Goal: Task Accomplishment & Management: Complete application form

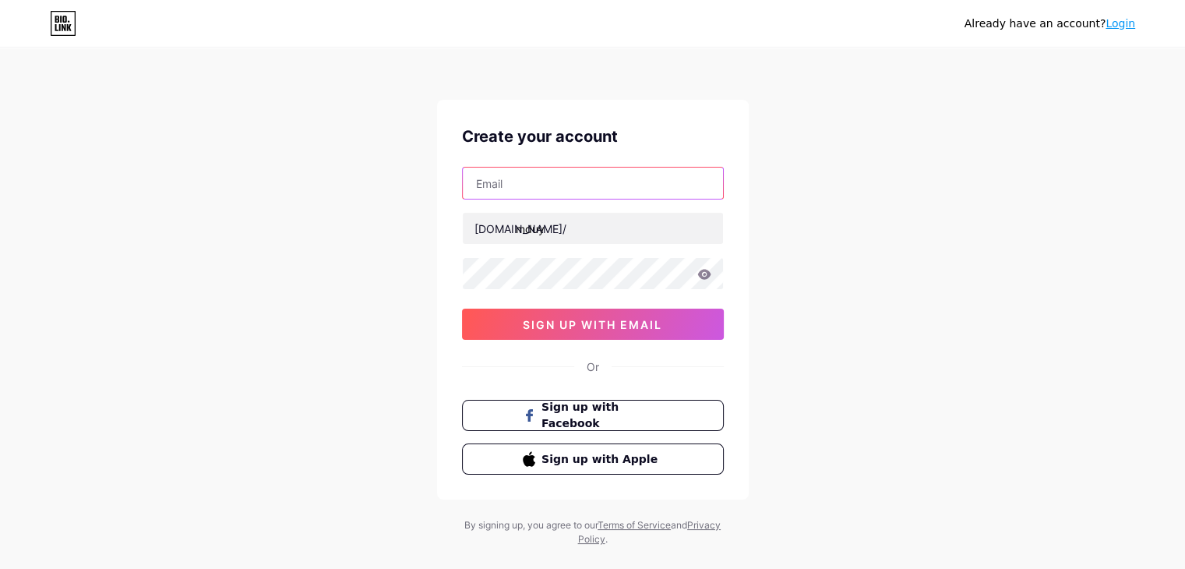
click at [662, 178] on input "text" at bounding box center [593, 183] width 260 height 31
type input "[EMAIL_ADDRESS][DOMAIN_NAME]"
click at [508, 372] on div "Or" at bounding box center [593, 366] width 262 height 16
click at [698, 277] on icon at bounding box center [704, 274] width 14 height 11
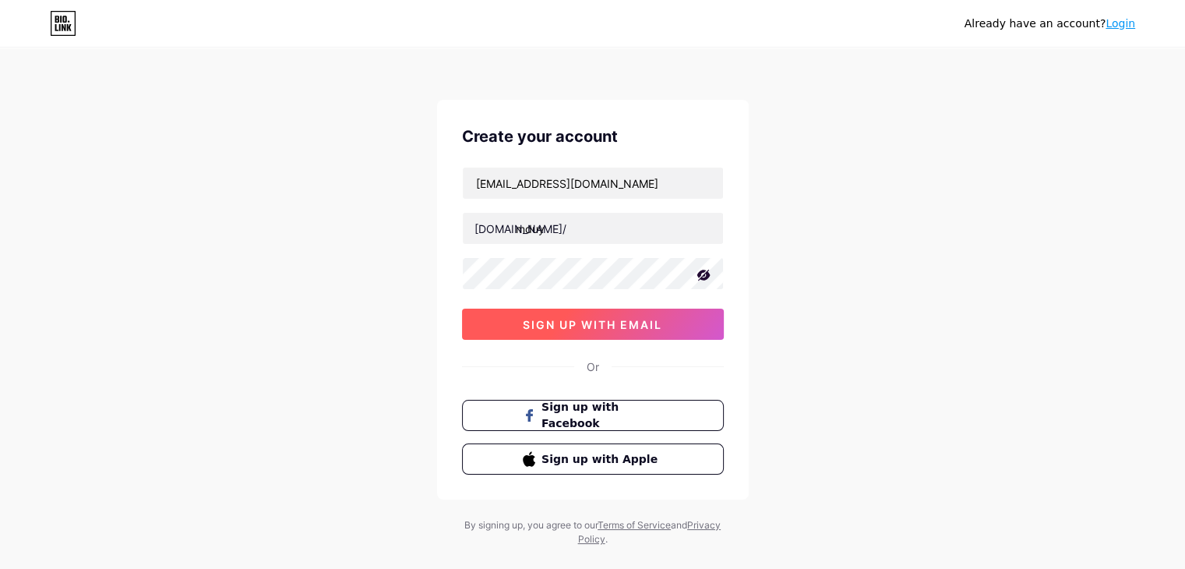
click at [658, 319] on span "sign up with email" at bounding box center [592, 324] width 139 height 13
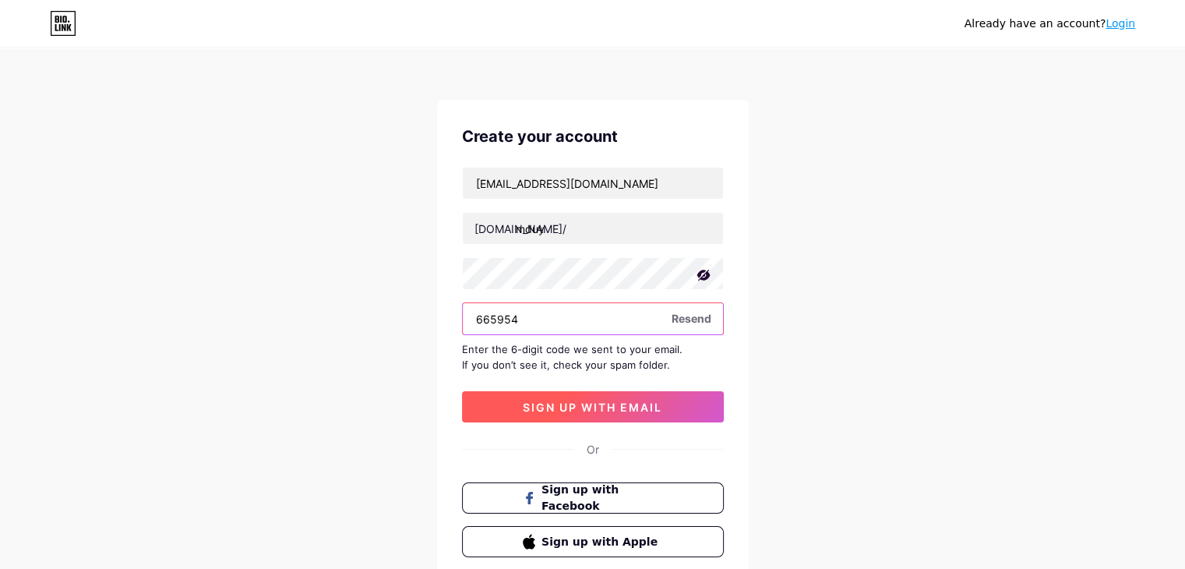
type input "665954"
click at [626, 414] on button "sign up with email" at bounding box center [593, 406] width 262 height 31
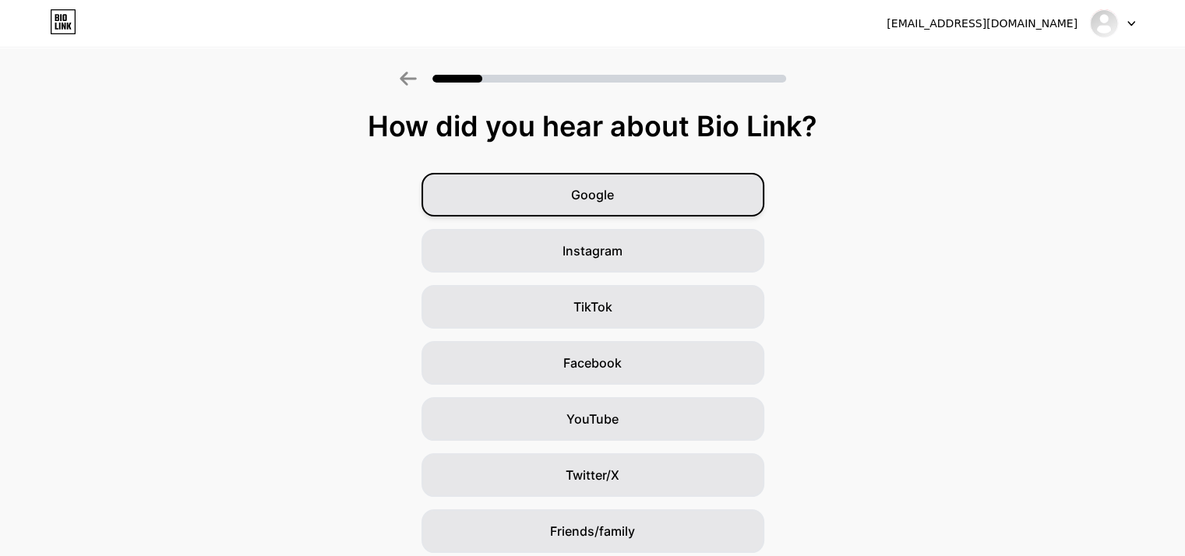
click at [695, 194] on div "Google" at bounding box center [593, 195] width 343 height 44
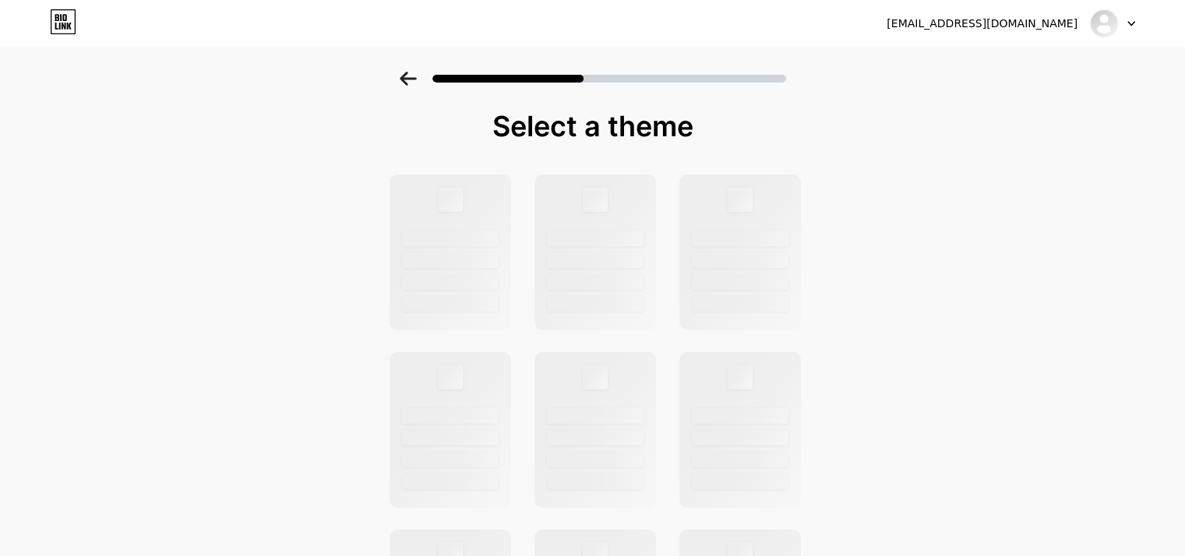
click at [408, 81] on icon at bounding box center [408, 79] width 16 height 14
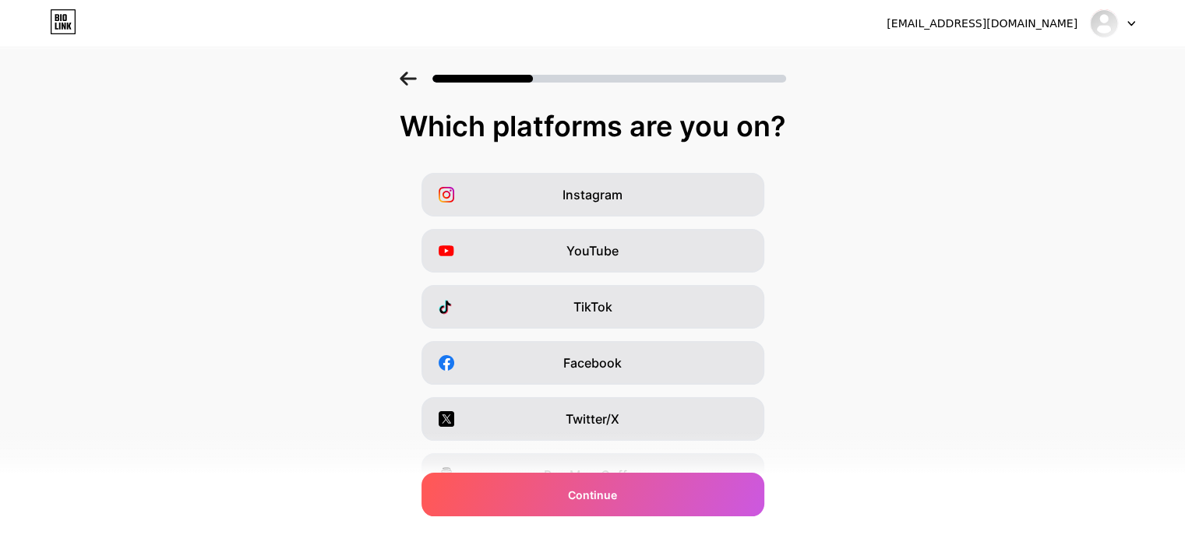
click at [408, 81] on icon at bounding box center [408, 79] width 16 height 14
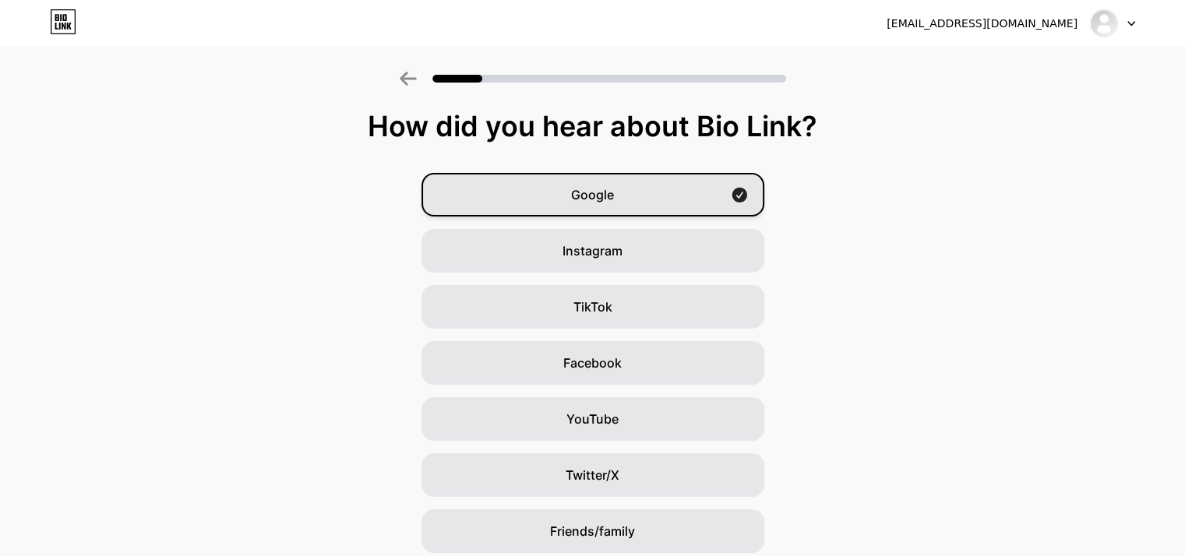
click at [649, 202] on div "Google" at bounding box center [593, 195] width 343 height 44
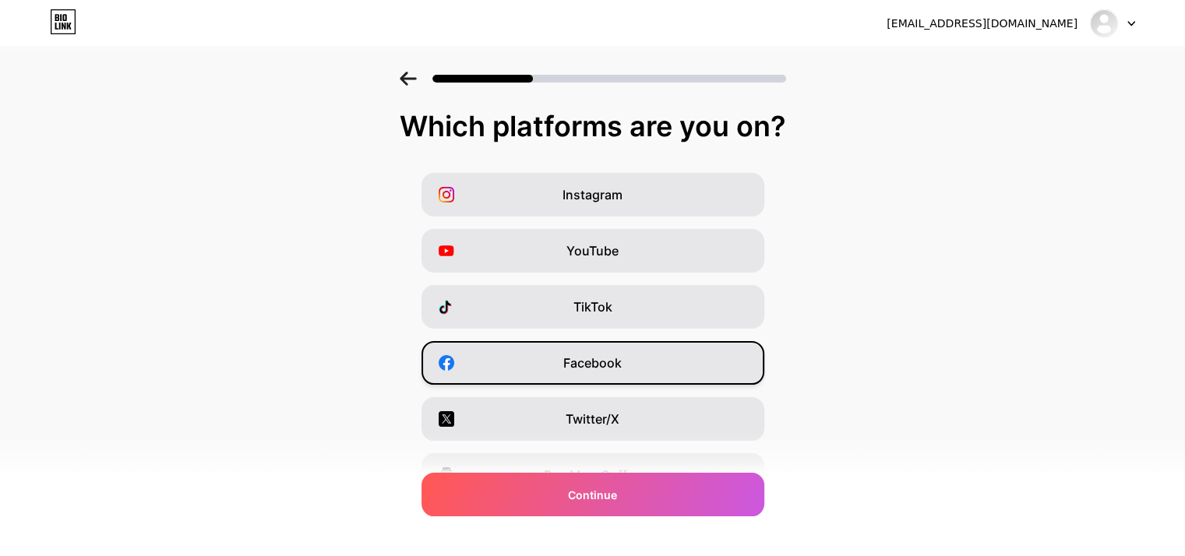
click at [691, 358] on div "Facebook" at bounding box center [593, 363] width 343 height 44
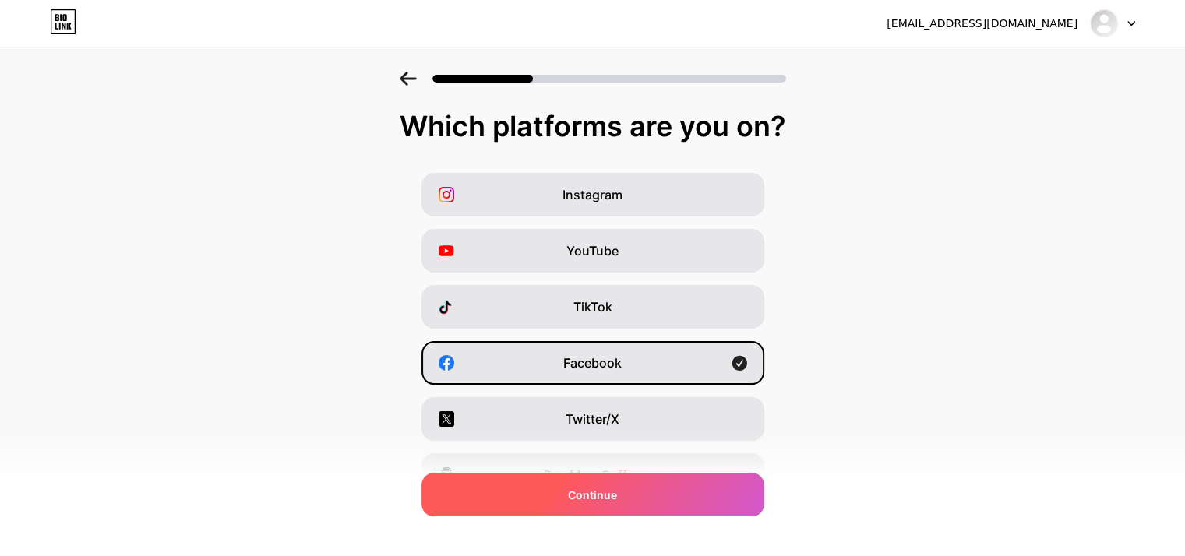
click at [685, 499] on div "Continue" at bounding box center [593, 495] width 343 height 44
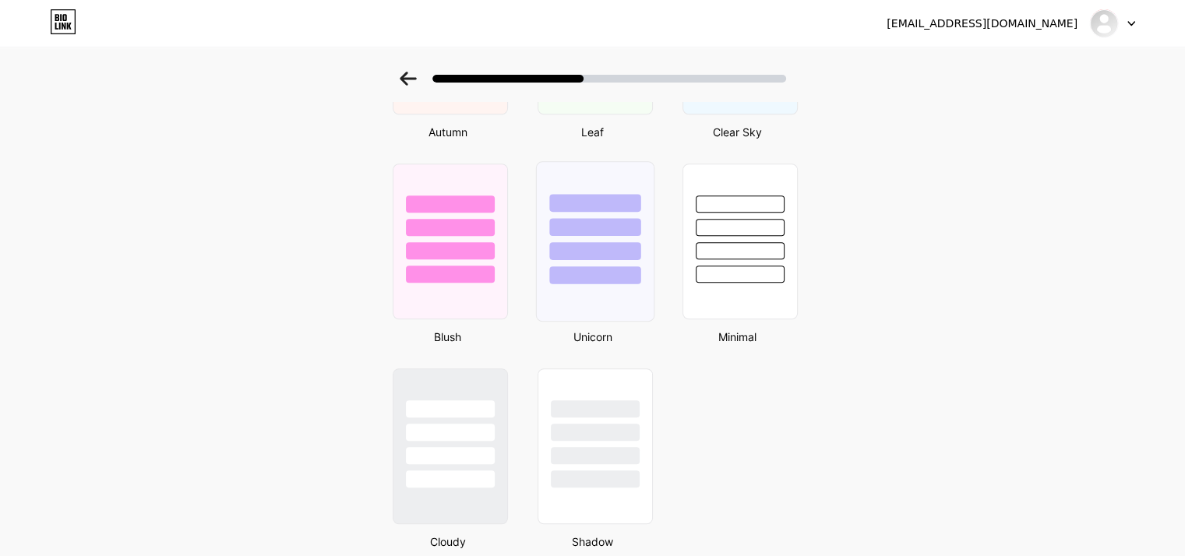
scroll to position [1294, 12]
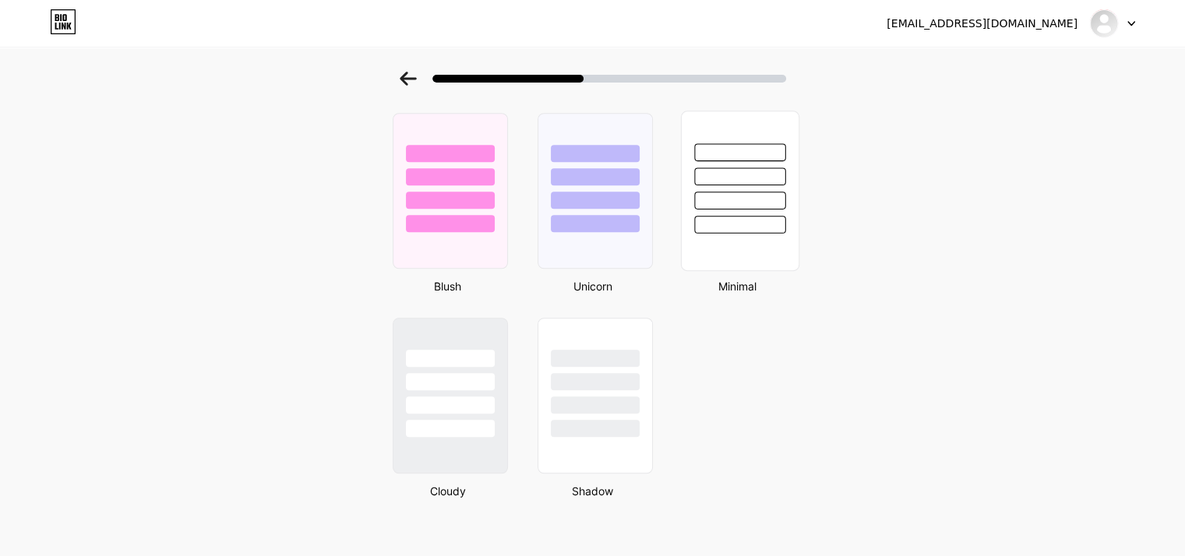
click at [715, 197] on div at bounding box center [739, 201] width 91 height 18
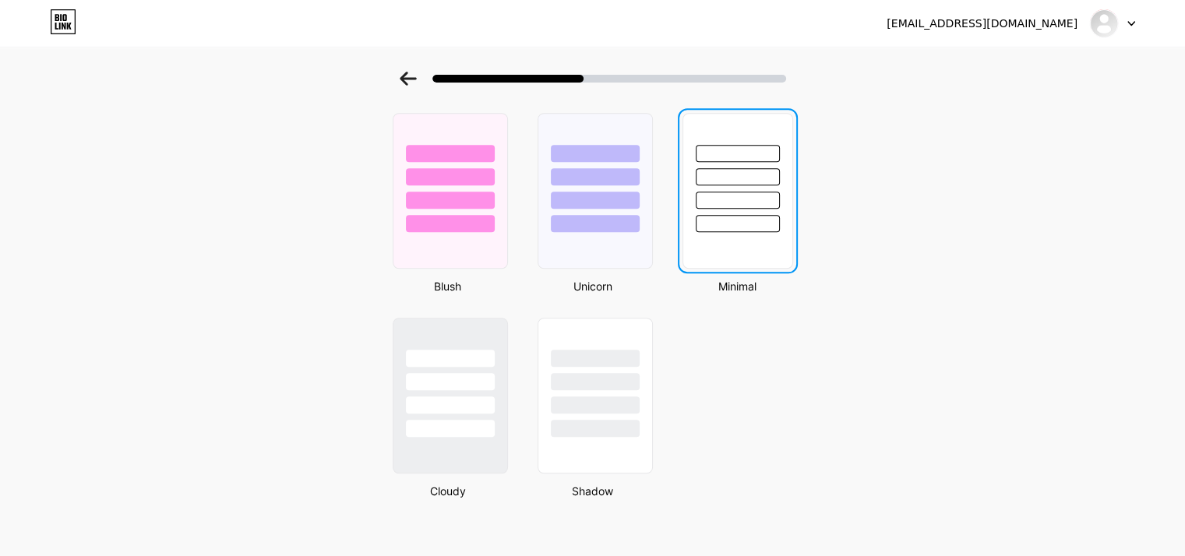
scroll to position [0, 0]
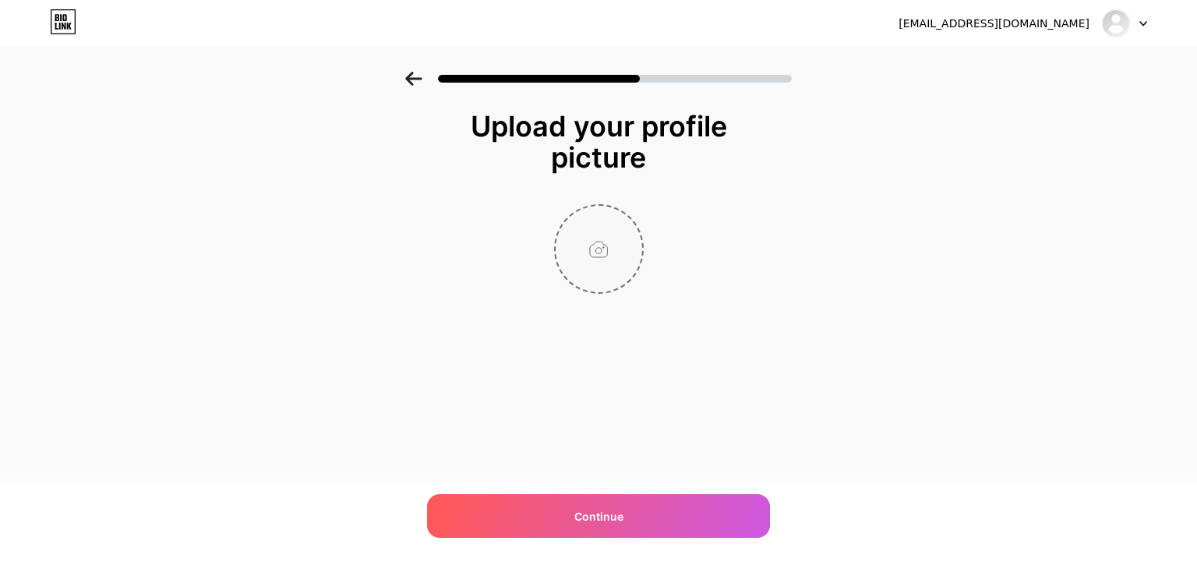
click at [584, 288] on input "file" at bounding box center [599, 249] width 86 height 86
type input "C:\fakepath\Gemini_Generated_Image_qye4mmqye4mmqye4.png"
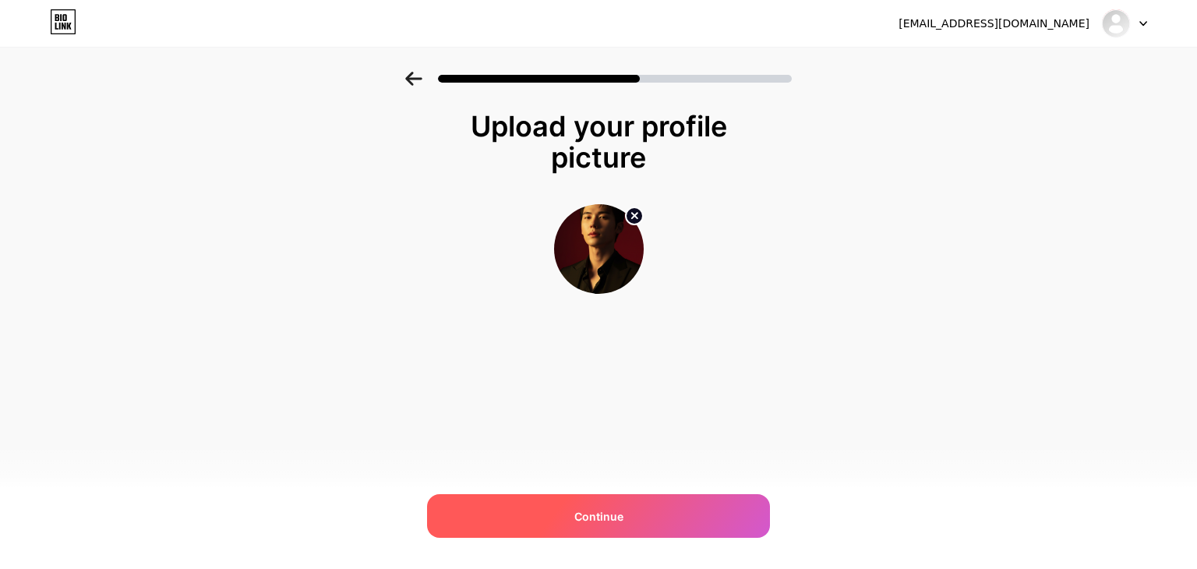
click at [731, 494] on div "Continue" at bounding box center [598, 516] width 343 height 44
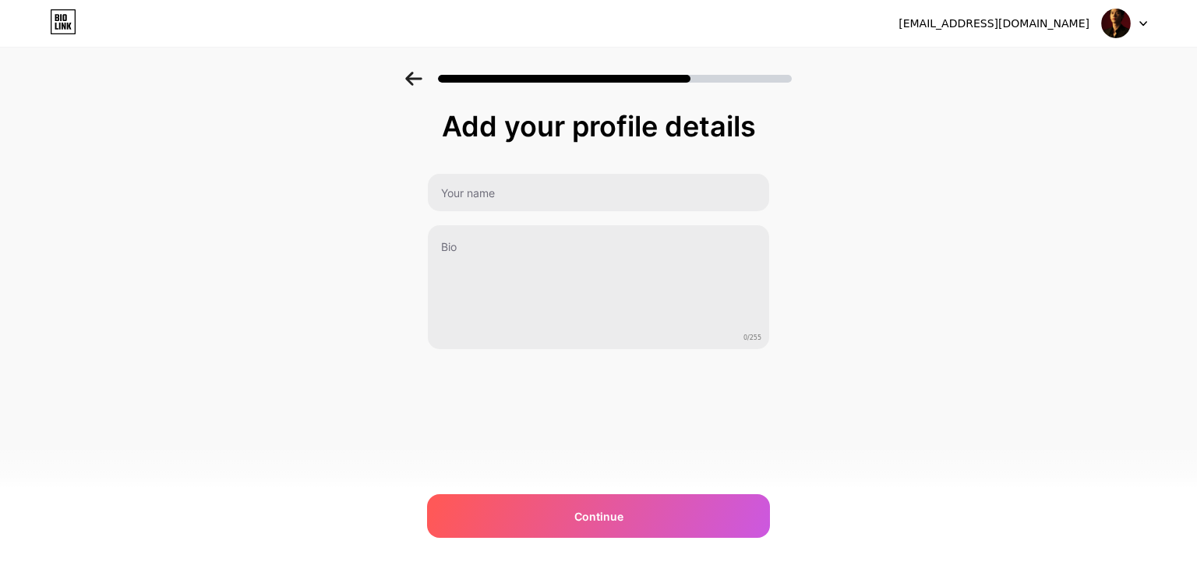
click at [1128, 26] on img at bounding box center [1116, 24] width 30 height 30
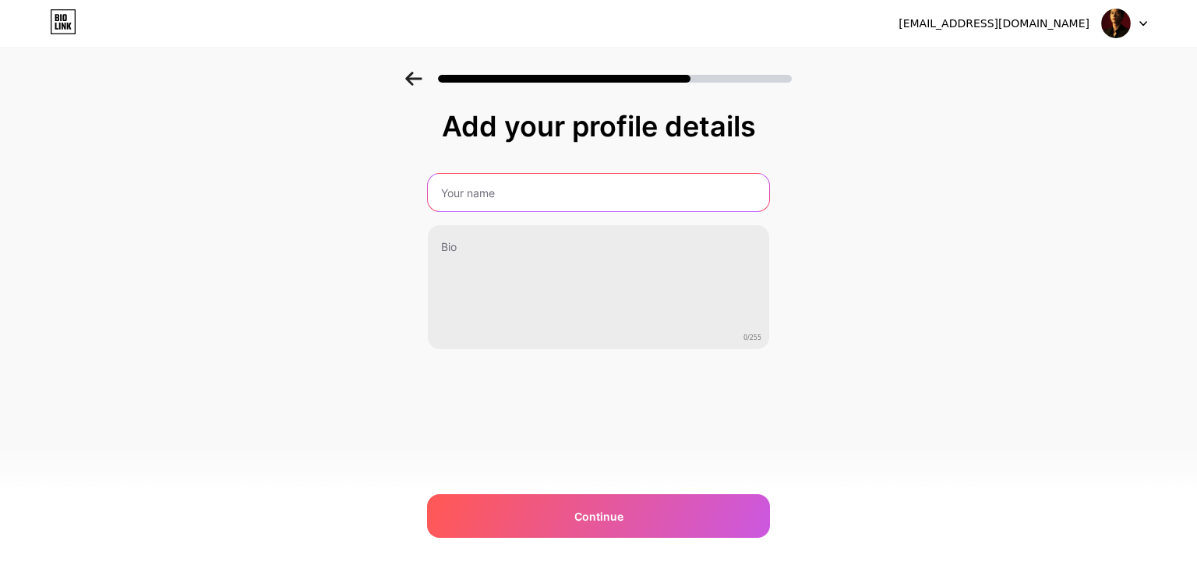
click at [645, 188] on input "text" at bounding box center [598, 192] width 341 height 37
type input "M"
type input "D"
type input "[PERSON_NAME] ([PERSON_NAME])"
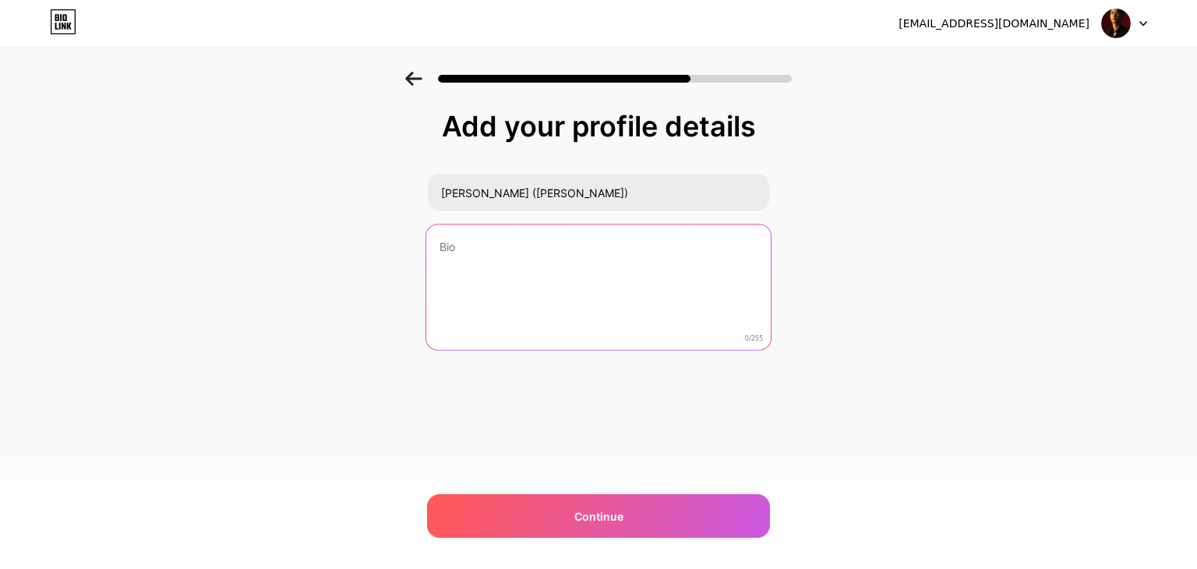
click at [599, 284] on textarea at bounding box center [598, 287] width 344 height 127
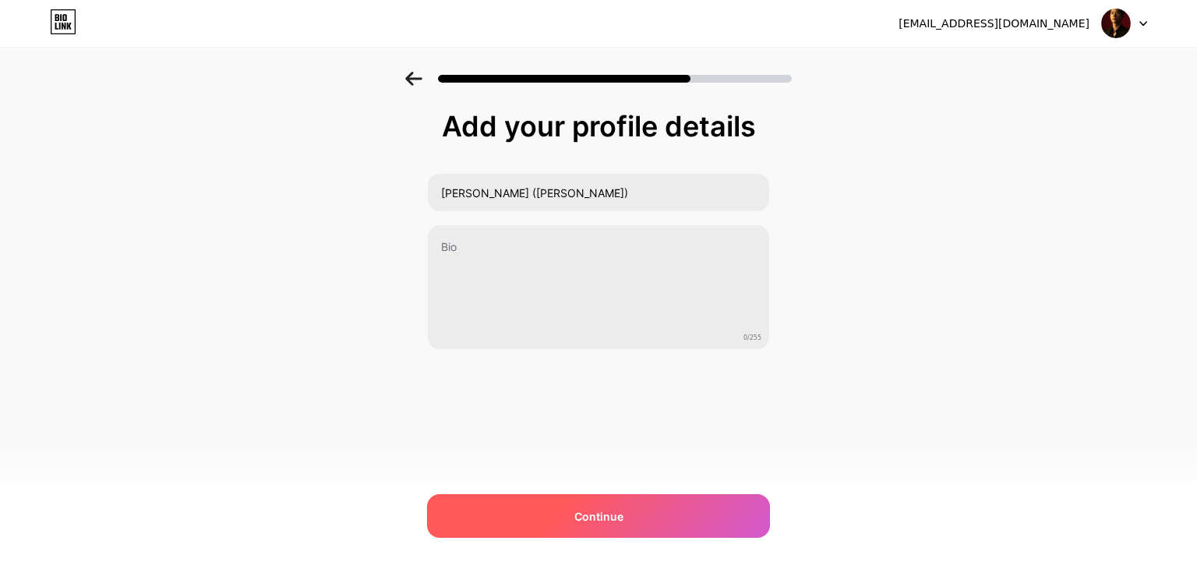
click at [612, 529] on div "Continue" at bounding box center [598, 516] width 343 height 44
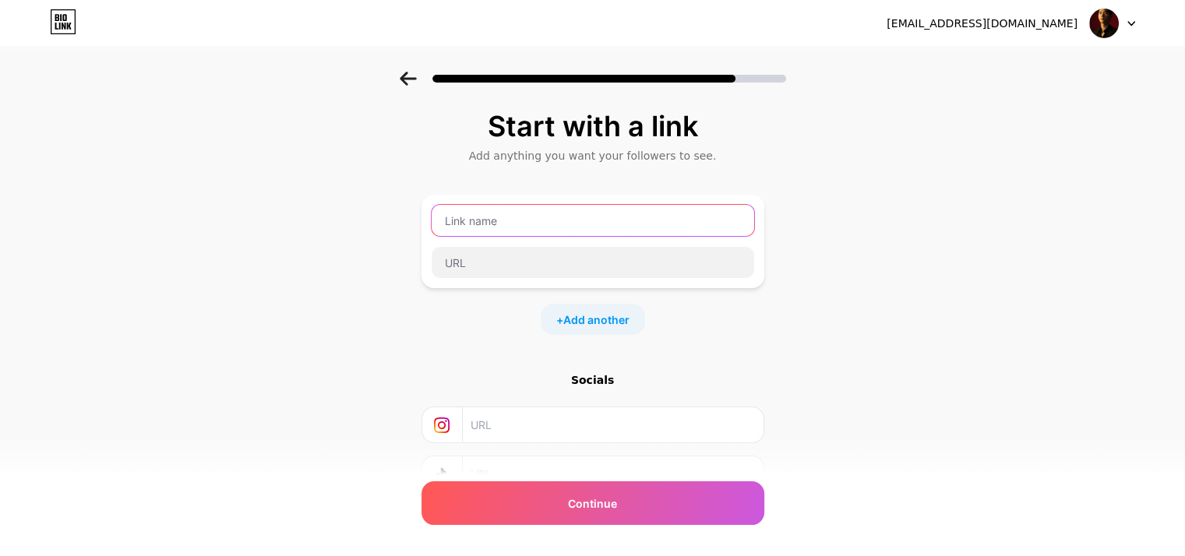
click at [561, 231] on input "text" at bounding box center [593, 220] width 323 height 31
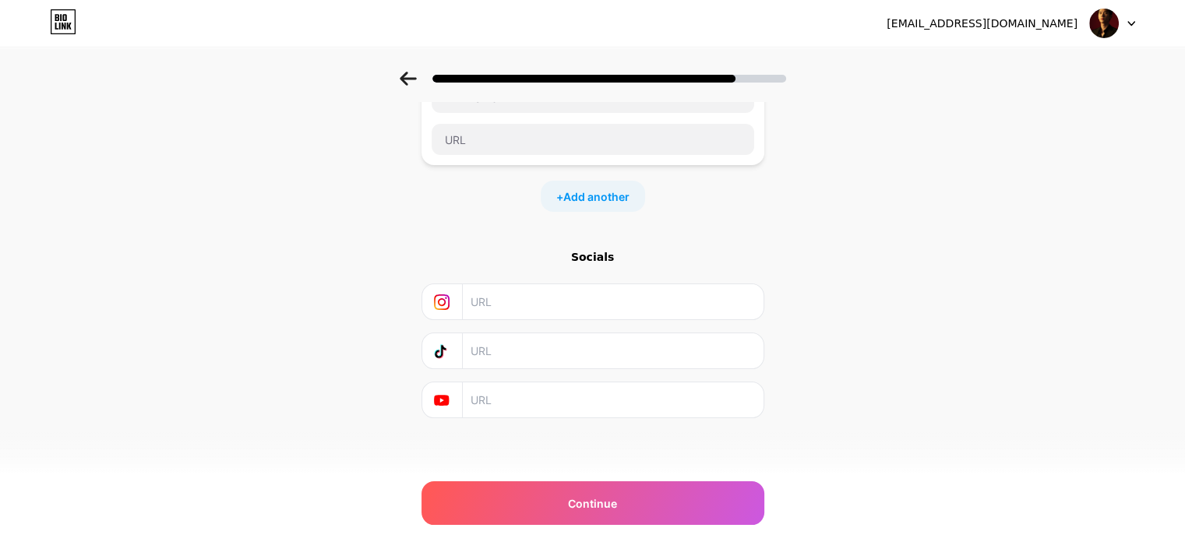
click at [549, 306] on input "text" at bounding box center [612, 301] width 283 height 35
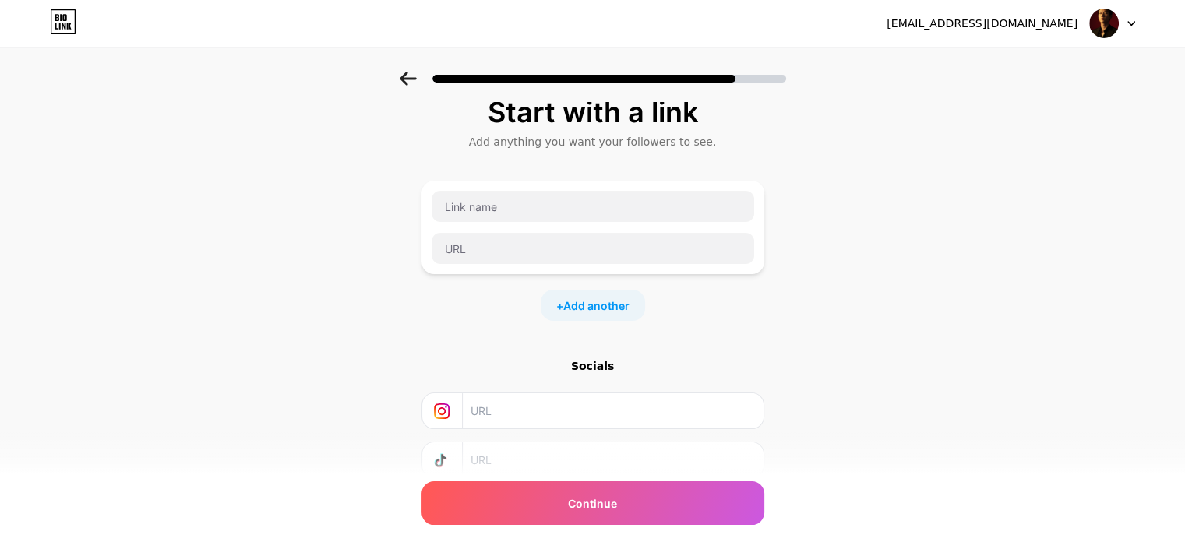
scroll to position [12, 12]
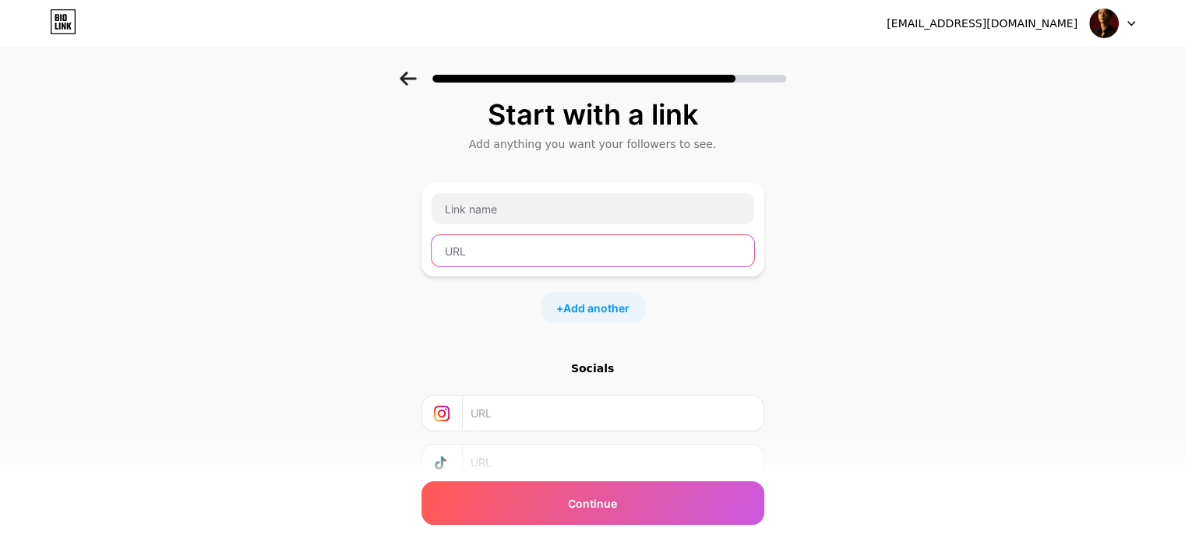
click at [483, 244] on input "text" at bounding box center [593, 250] width 323 height 31
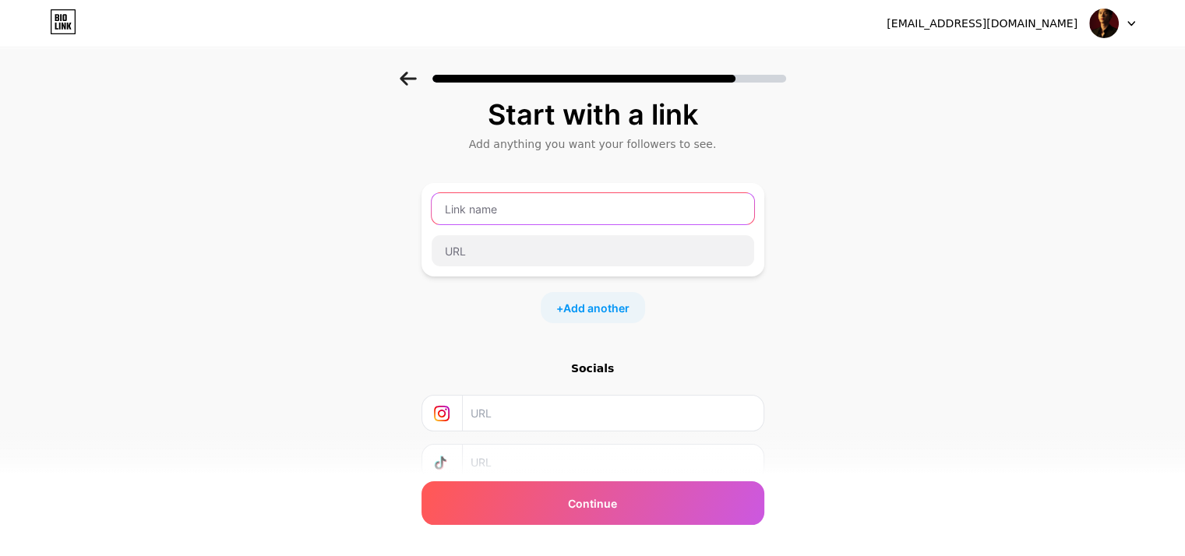
click at [501, 212] on input "text" at bounding box center [593, 208] width 323 height 31
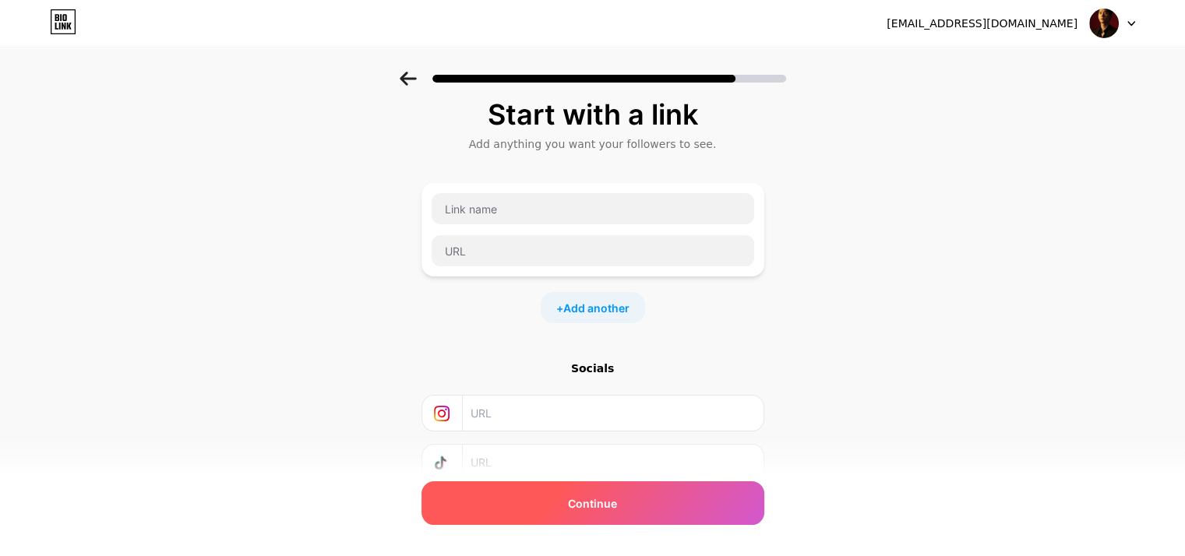
click at [651, 503] on div "Continue" at bounding box center [593, 504] width 343 height 44
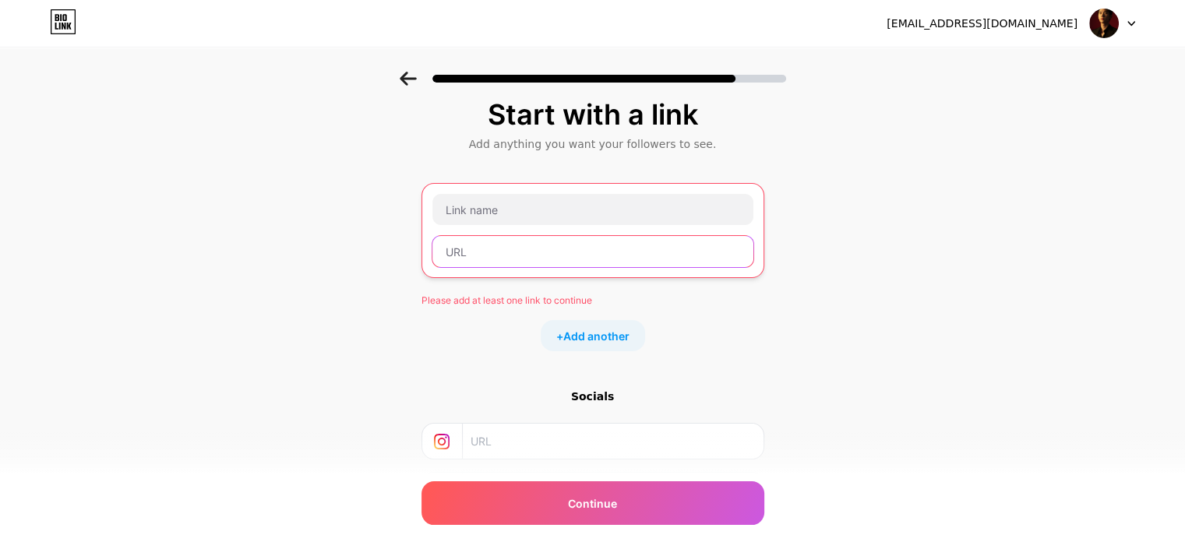
click at [536, 238] on input "text" at bounding box center [592, 251] width 321 height 31
paste input "[URL][DOMAIN_NAME]"
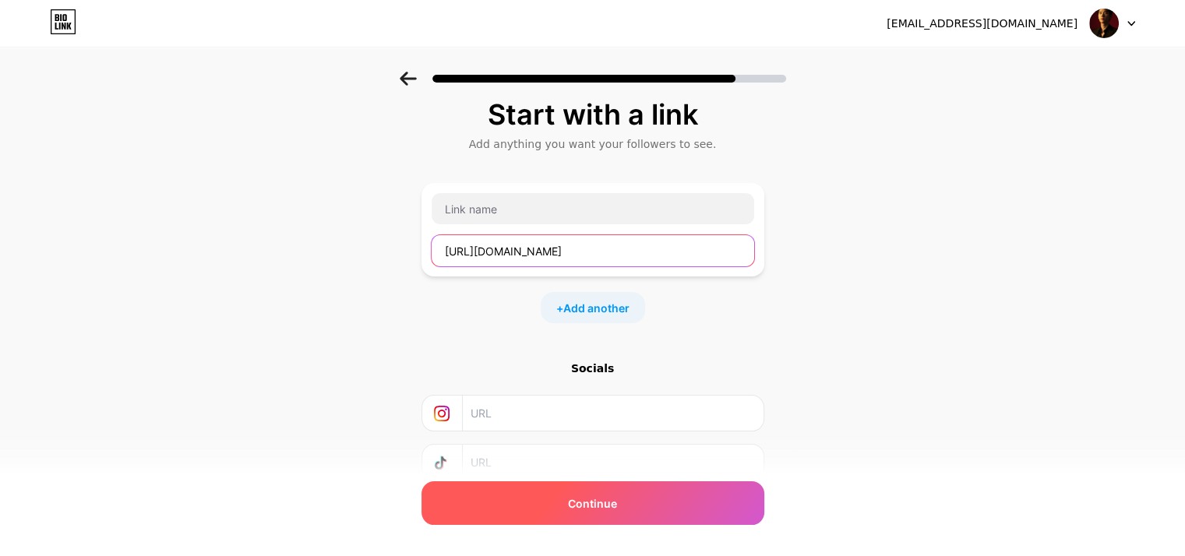
type input "[URL][DOMAIN_NAME]"
click at [571, 511] on div "Continue" at bounding box center [593, 504] width 343 height 44
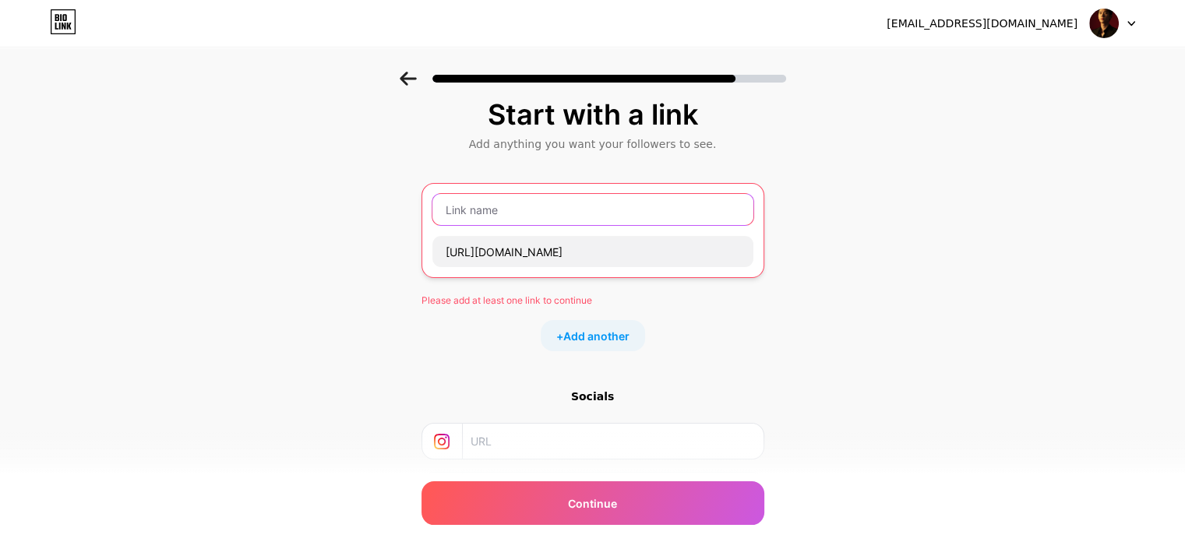
click at [521, 224] on input "text" at bounding box center [592, 209] width 321 height 31
paste input "[URL][DOMAIN_NAME]"
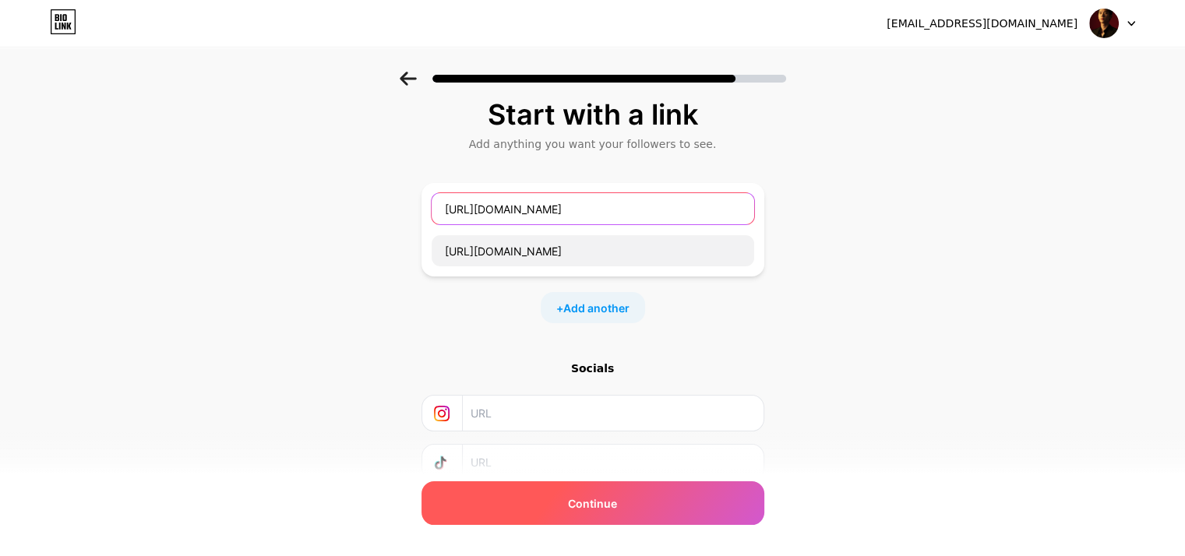
type input "[URL][DOMAIN_NAME]"
click at [644, 516] on div "Continue" at bounding box center [593, 504] width 343 height 44
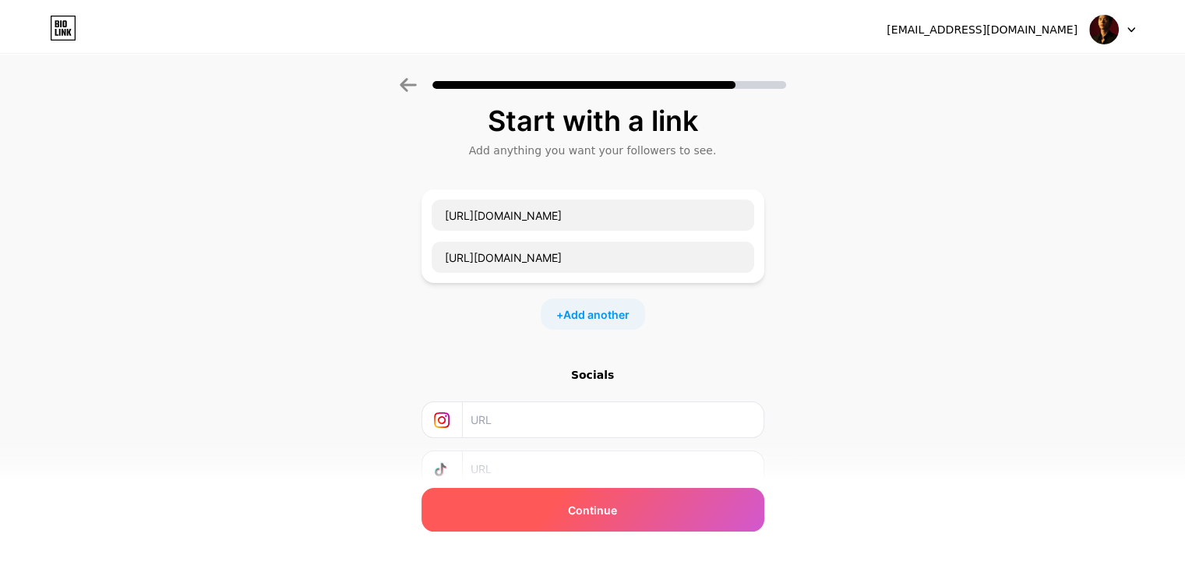
scroll to position [0, 0]
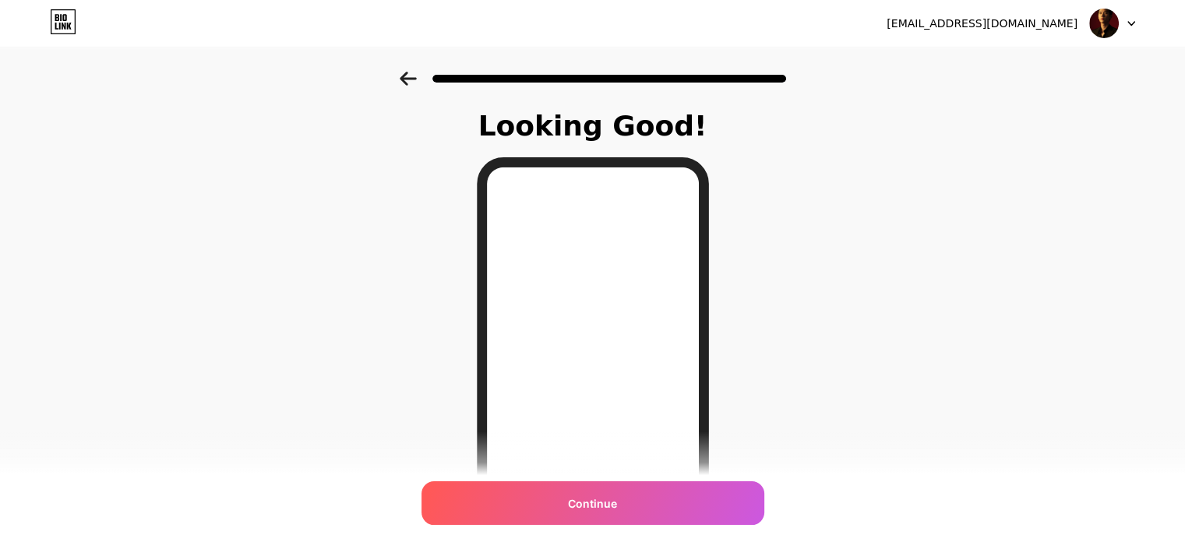
click at [644, 516] on div "Continue" at bounding box center [593, 504] width 343 height 44
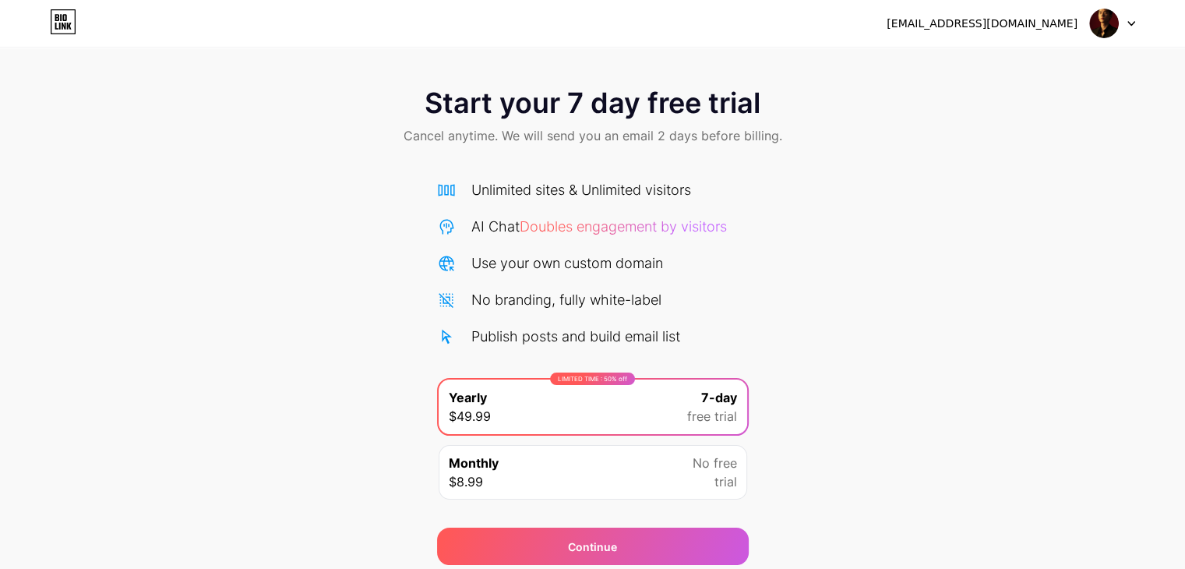
scroll to position [58, 0]
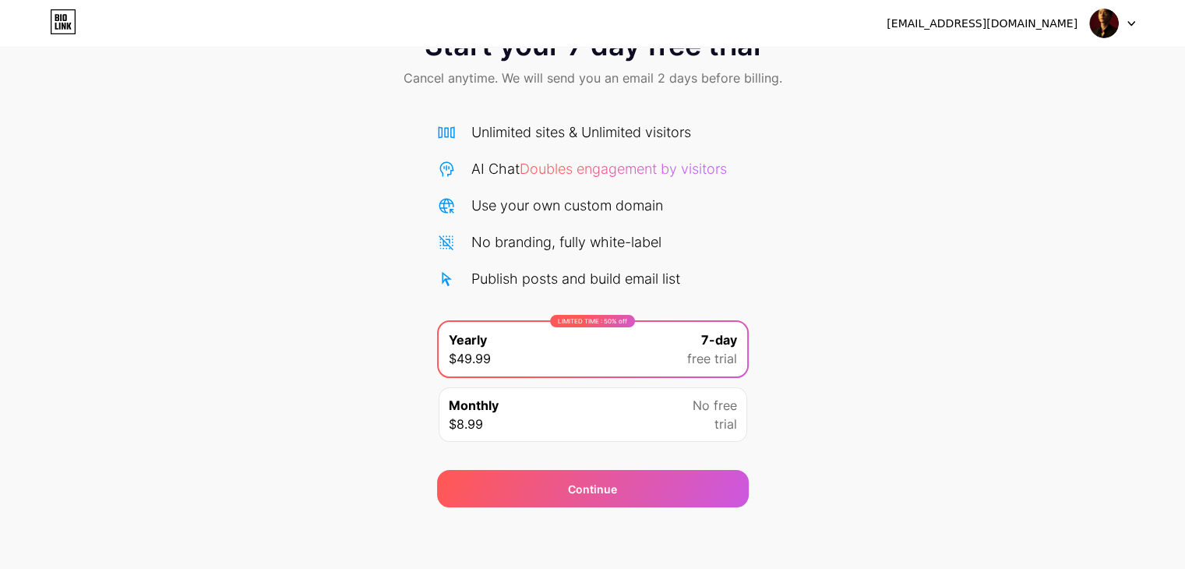
click at [55, 18] on icon at bounding box center [63, 21] width 26 height 25
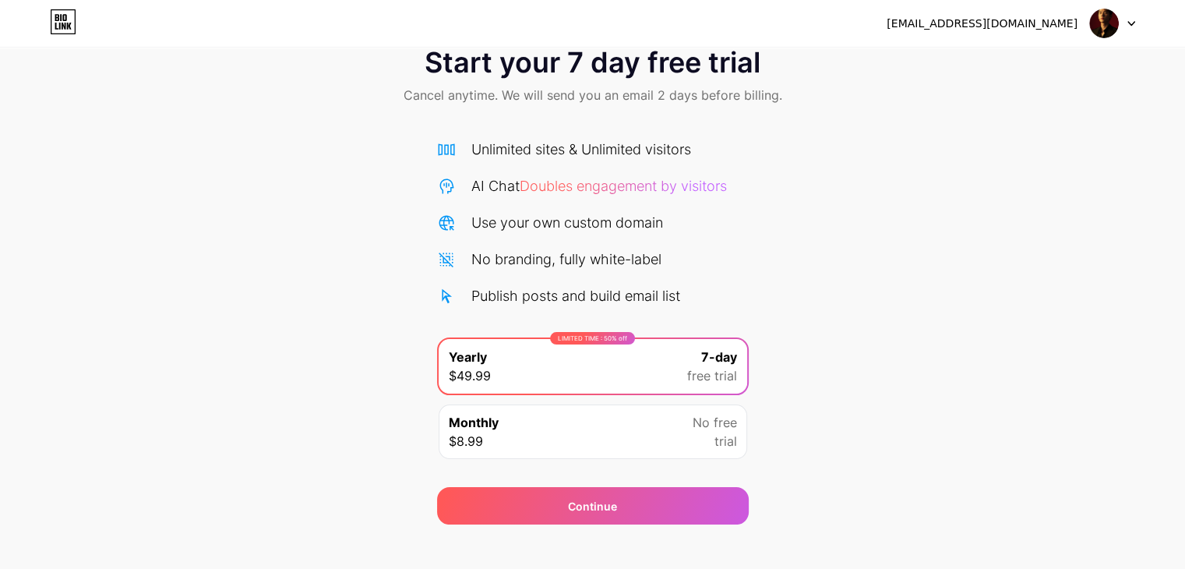
scroll to position [43, 0]
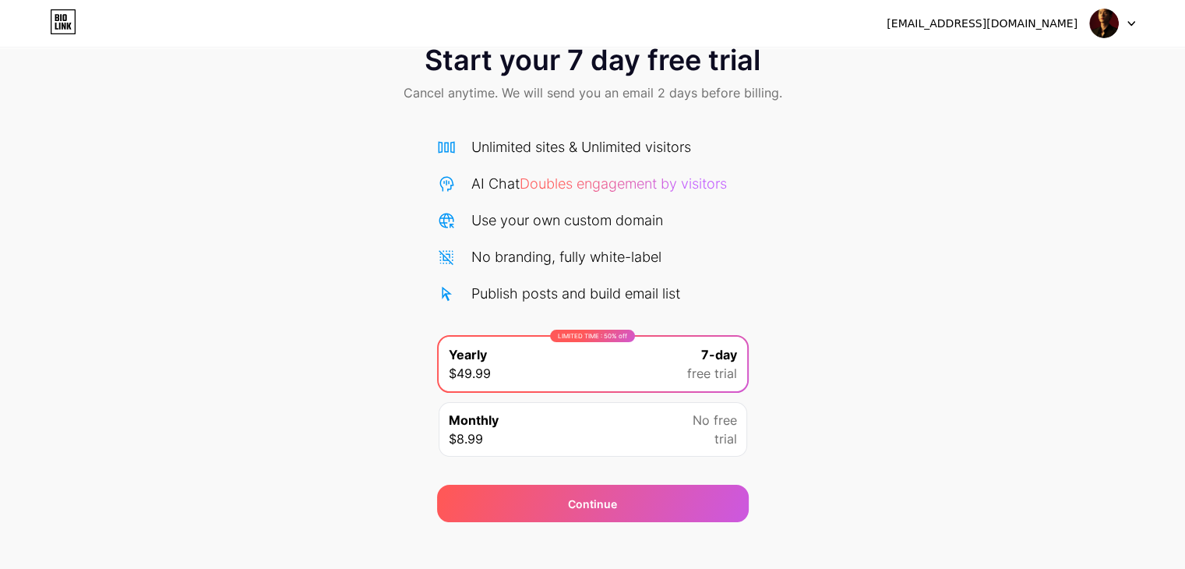
click at [1113, 23] on img at bounding box center [1104, 24] width 30 height 30
click at [1097, 21] on img at bounding box center [1104, 24] width 30 height 30
